Goal: Obtain resource: Download file/media

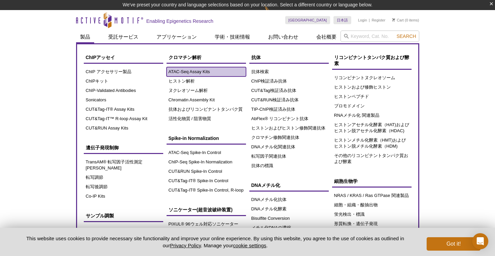
click at [191, 75] on link "ATAC-Seq Assay Kits" at bounding box center [205, 71] width 79 height 9
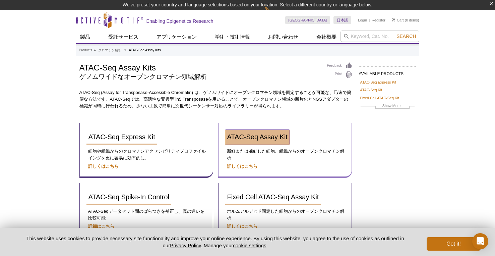
click at [256, 137] on span "ATAC-Seq Assay Kit" at bounding box center [257, 136] width 60 height 7
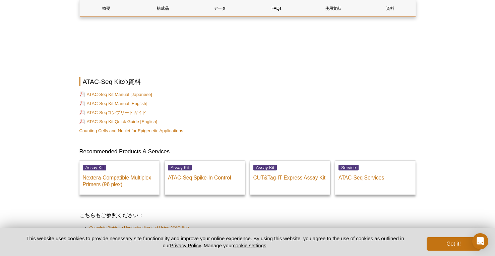
scroll to position [1776, 0]
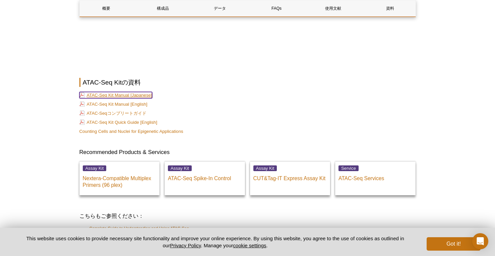
click at [128, 92] on link "ATAC-Seq Kit Manual [Japanese]" at bounding box center [115, 95] width 73 height 6
